Goal: Find contact information: Find contact information

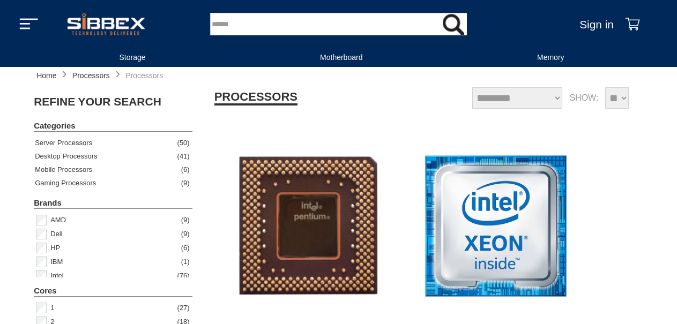
select select "********"
click at [81, 156] on div "Desktop Processors" at bounding box center [69, 156] width 68 height 13
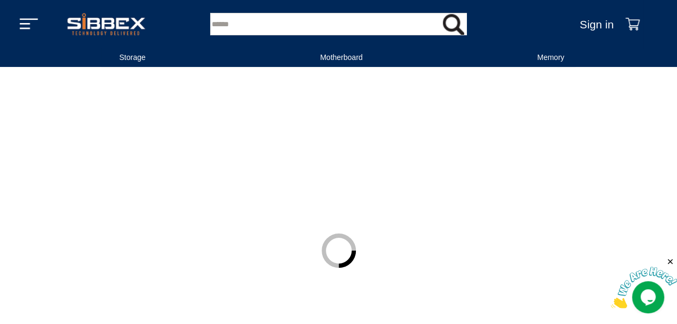
select select "********"
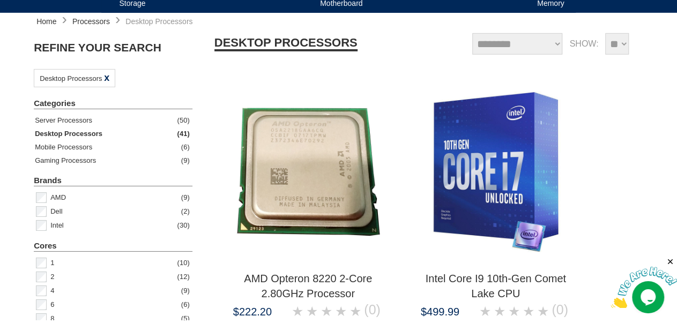
scroll to position [56, 0]
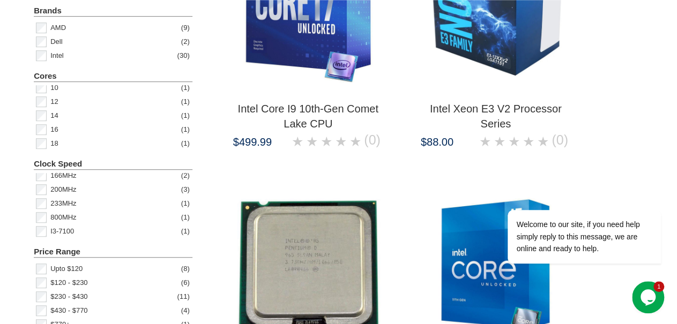
scroll to position [223, 0]
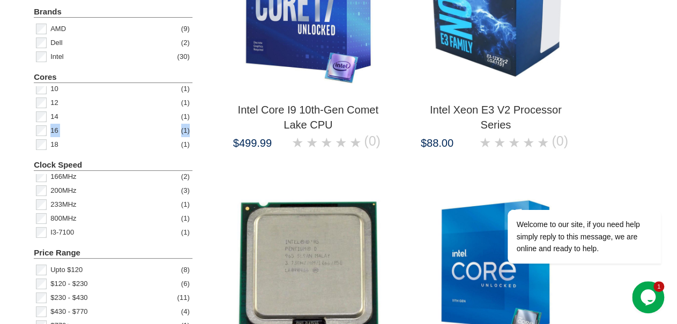
drag, startPoint x: 183, startPoint y: 122, endPoint x: 186, endPoint y: 112, distance: 10.5
click at [186, 112] on div "1 ( 10 ) 2 ( 10 ) 4 ( 6 ) 6 ( 4 ) 8 ( 3 ) 10 ( 1 ) 12 ( 1 ) 14 ( 1 ) 16 ( 1 ) 1…" at bounding box center [113, 118] width 159 height 65
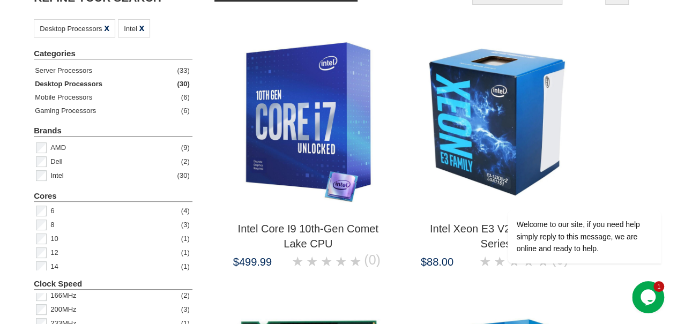
scroll to position [112, 0]
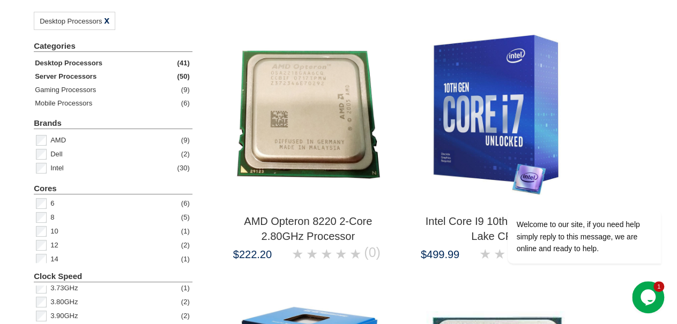
click at [136, 75] on div "Server Processors ( 50 )" at bounding box center [112, 76] width 155 height 13
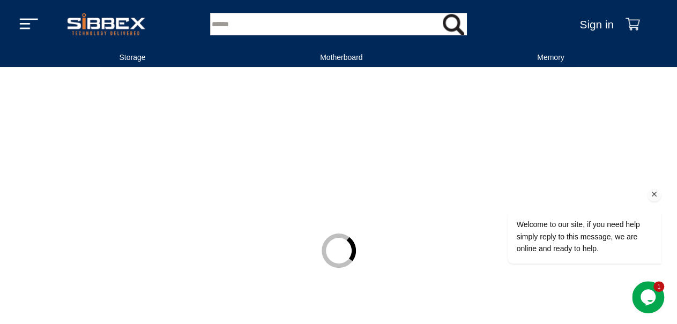
select select "********"
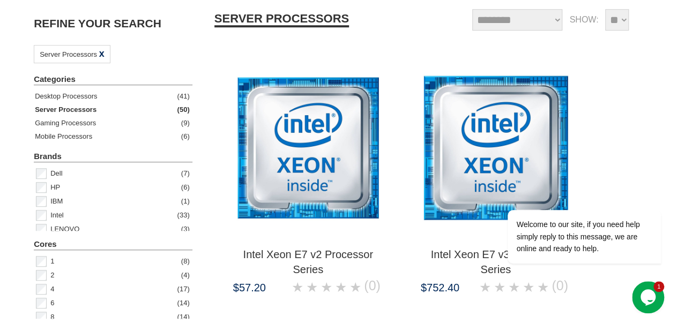
scroll to position [56, 0]
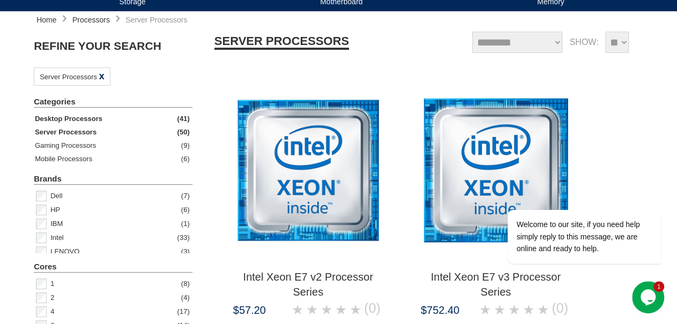
click at [77, 117] on div "Desktop Processors" at bounding box center [69, 118] width 68 height 13
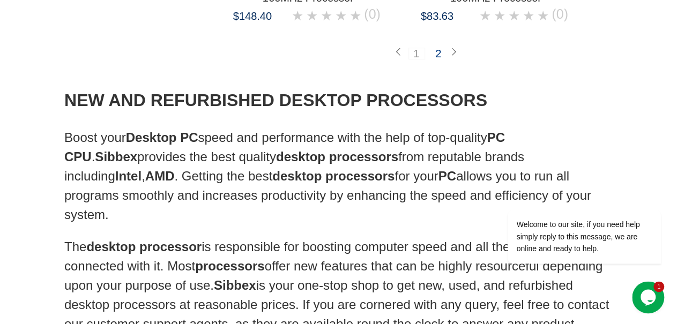
scroll to position [4350, 0]
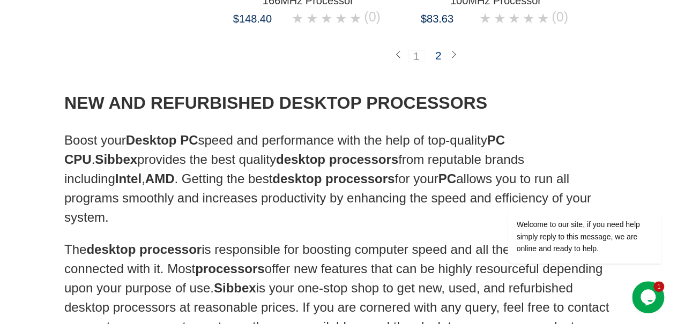
click at [437, 57] on div "2" at bounding box center [439, 55] width 16 height 11
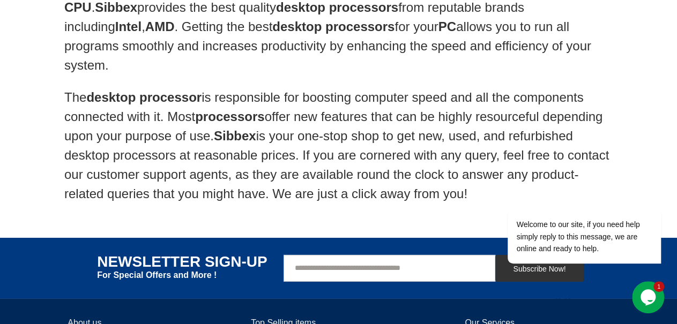
scroll to position [1717, 0]
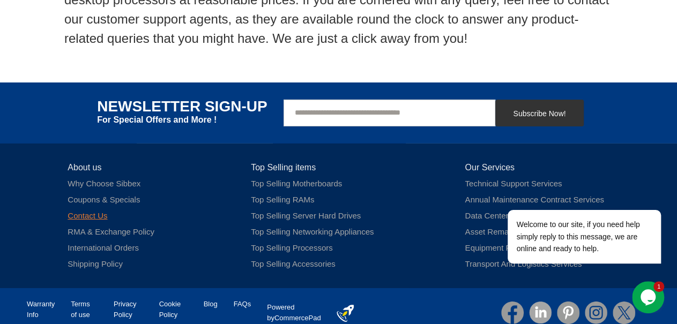
click at [91, 211] on link "Contact Us" at bounding box center [88, 215] width 40 height 9
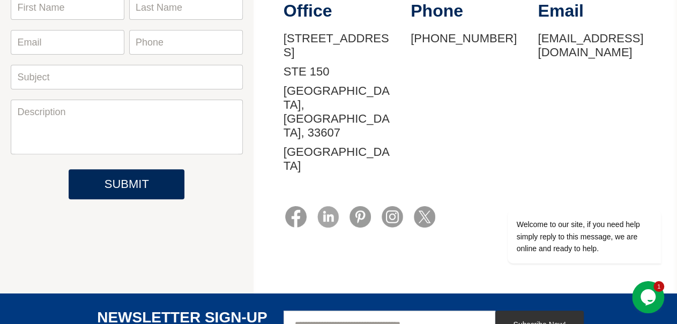
scroll to position [133, 0]
